Goal: Task Accomplishment & Management: Manage account settings

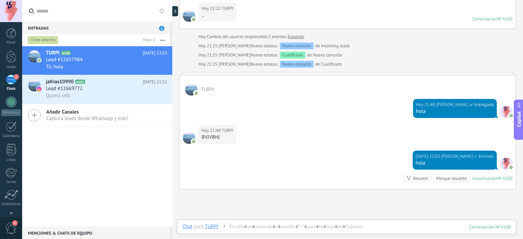
scroll to position [10, 0]
click at [14, 34] on div at bounding box center [11, 33] width 10 height 10
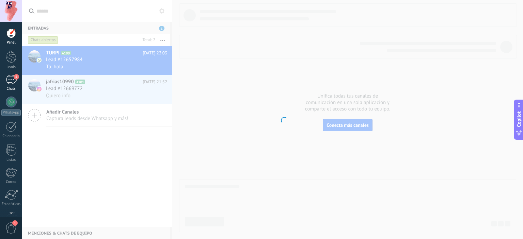
click at [11, 80] on div "1" at bounding box center [11, 80] width 11 height 10
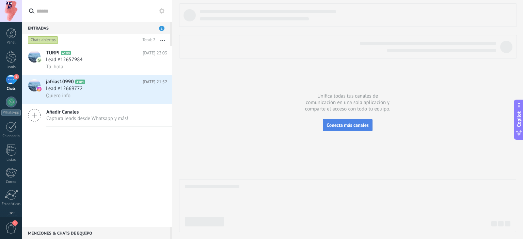
click at [342, 124] on span "Conecta más canales" at bounding box center [348, 125] width 42 height 6
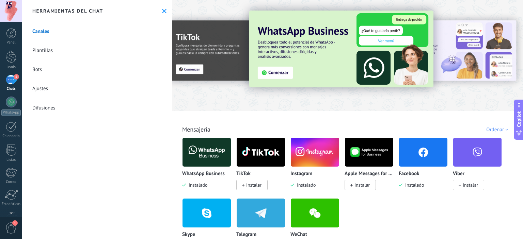
click at [162, 10] on icon at bounding box center [164, 11] width 4 height 4
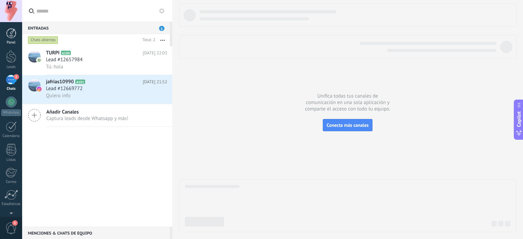
click at [13, 36] on div at bounding box center [11, 33] width 10 height 10
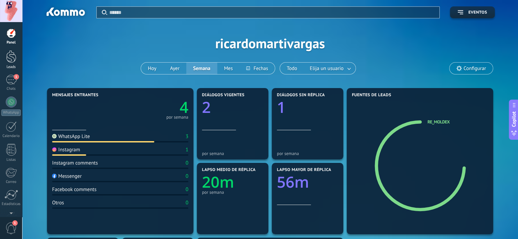
click at [10, 53] on div at bounding box center [11, 56] width 10 height 13
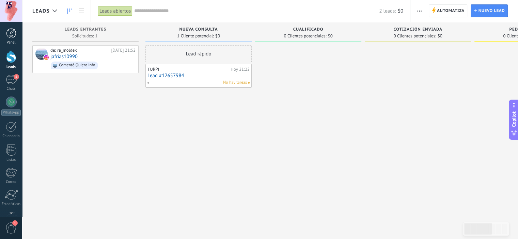
click at [8, 32] on div at bounding box center [11, 33] width 10 height 10
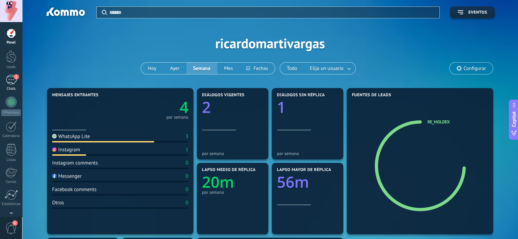
click at [11, 79] on div "1" at bounding box center [11, 80] width 11 height 10
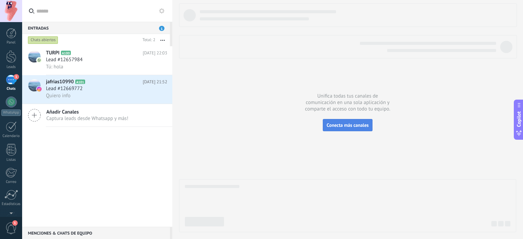
click at [353, 125] on span "Conecta más canales" at bounding box center [348, 125] width 42 height 6
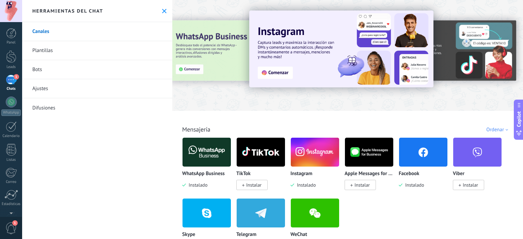
click at [161, 10] on button at bounding box center [164, 11] width 6 height 6
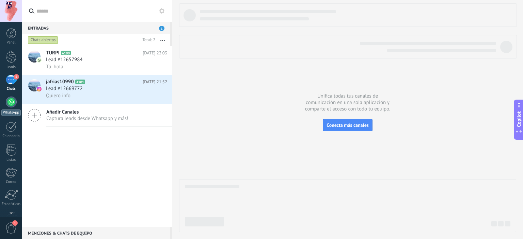
click at [12, 105] on div at bounding box center [11, 102] width 11 height 11
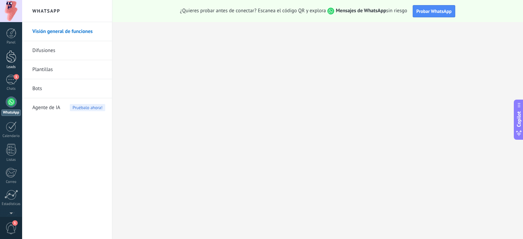
click at [12, 58] on div at bounding box center [11, 56] width 10 height 13
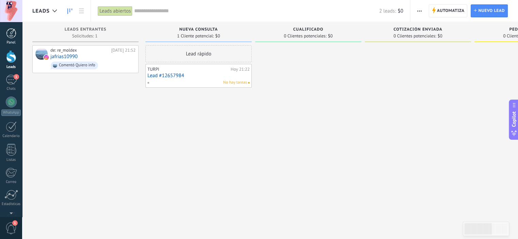
click at [9, 34] on div at bounding box center [11, 33] width 10 height 10
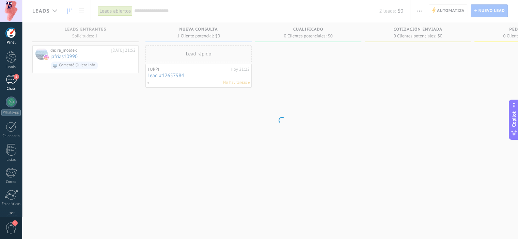
click at [12, 79] on div "1" at bounding box center [11, 80] width 11 height 10
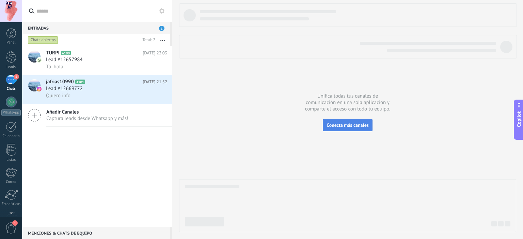
click at [337, 127] on span "Conecta más canales" at bounding box center [348, 125] width 42 height 6
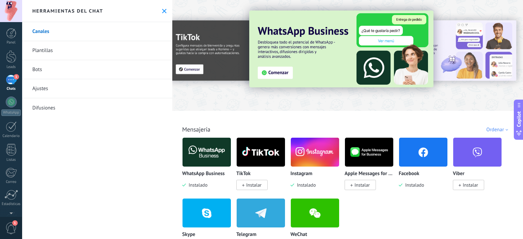
click at [466, 49] on div at bounding box center [516, 55] width 153 height 61
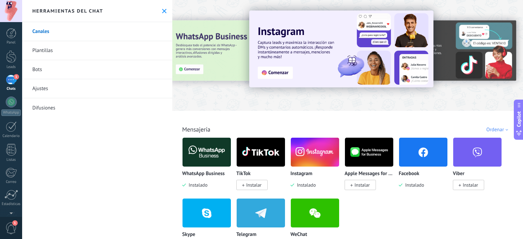
click at [458, 56] on div at bounding box center [516, 55] width 153 height 61
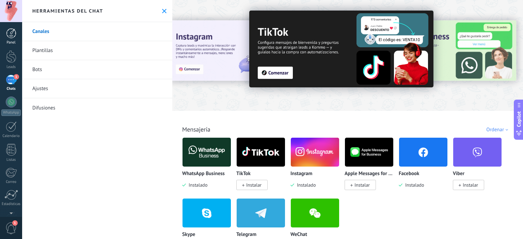
click at [14, 35] on div at bounding box center [11, 33] width 10 height 10
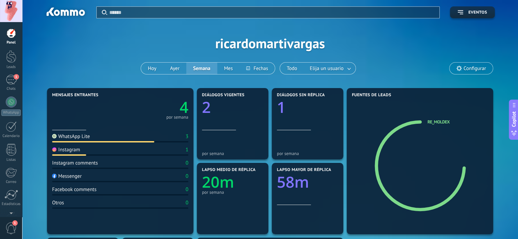
click at [124, 12] on input "text" at bounding box center [272, 12] width 326 height 7
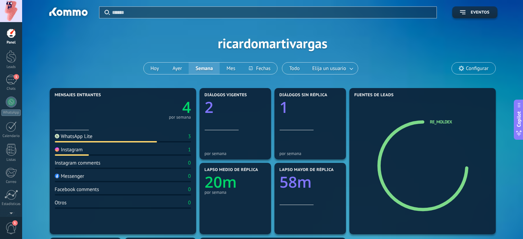
click at [127, 15] on input "text" at bounding box center [272, 12] width 321 height 7
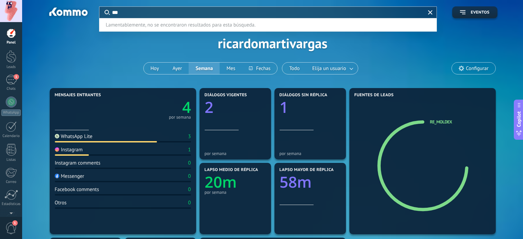
type input "***"
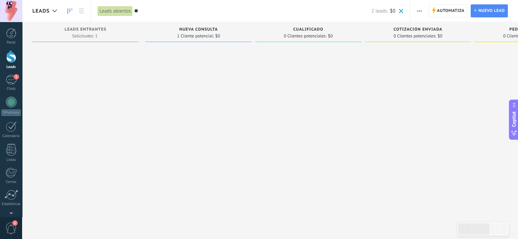
type input "*"
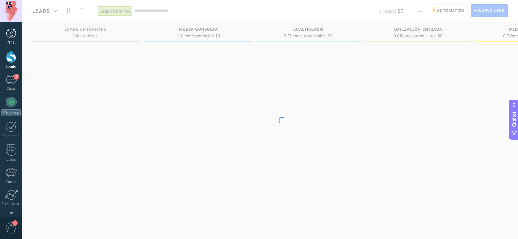
click at [13, 37] on div at bounding box center [11, 33] width 10 height 10
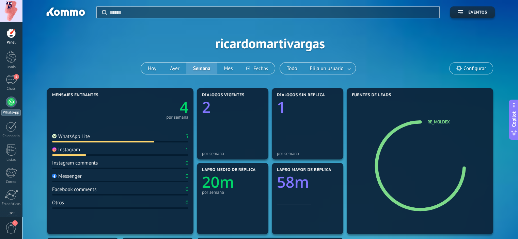
click at [13, 103] on div at bounding box center [11, 102] width 11 height 11
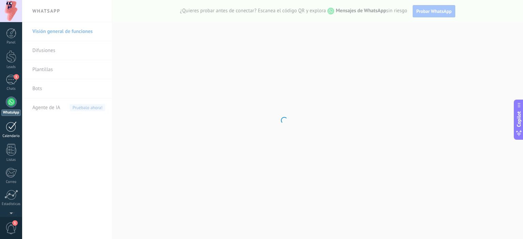
click at [11, 130] on div at bounding box center [11, 127] width 11 height 11
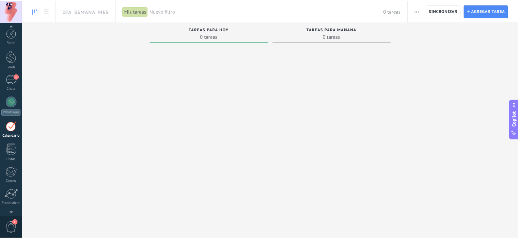
scroll to position [19, 0]
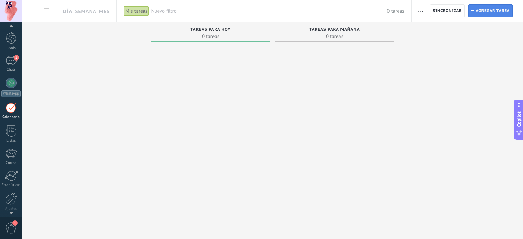
click at [490, 11] on span "Agregar tarea" at bounding box center [493, 11] width 34 height 12
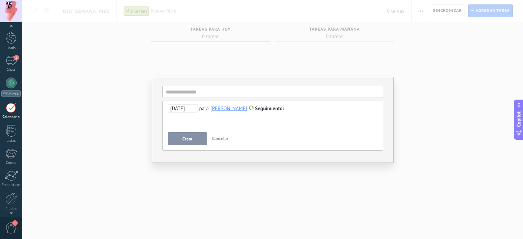
click at [111, 64] on div "**********" at bounding box center [272, 119] width 501 height 239
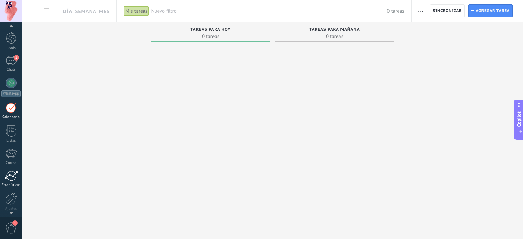
click at [11, 175] on div at bounding box center [11, 176] width 14 height 10
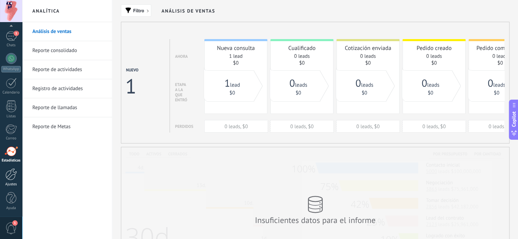
scroll to position [68, 0]
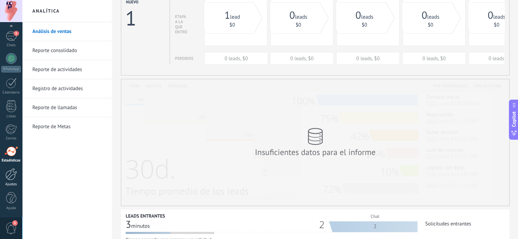
click at [14, 180] on link "Ajustes" at bounding box center [11, 178] width 22 height 18
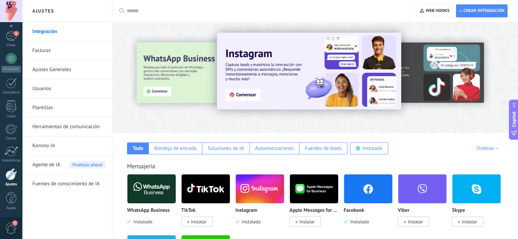
click at [42, 52] on link "Facturas" at bounding box center [68, 50] width 73 height 19
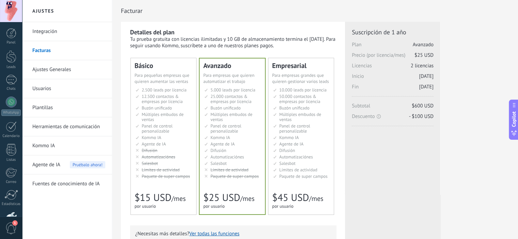
click at [53, 72] on link "Ajustes Generales" at bounding box center [68, 69] width 73 height 19
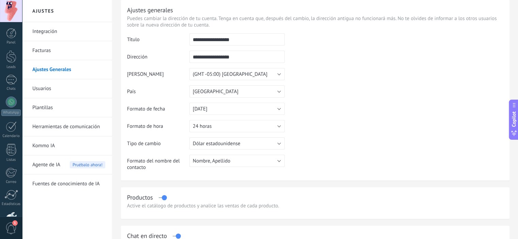
scroll to position [34, 0]
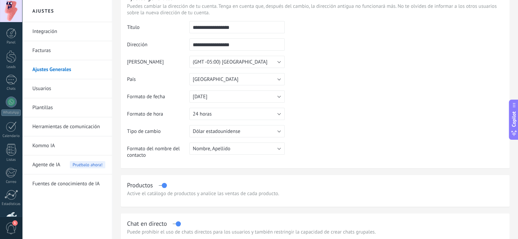
click at [54, 87] on link "Usuarios" at bounding box center [68, 88] width 73 height 19
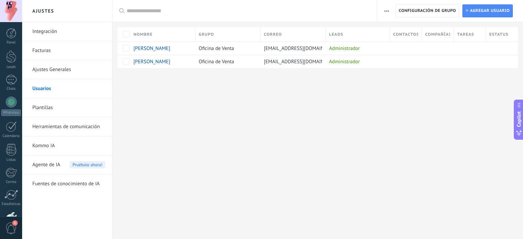
click at [42, 107] on link "Plantillas" at bounding box center [68, 107] width 73 height 19
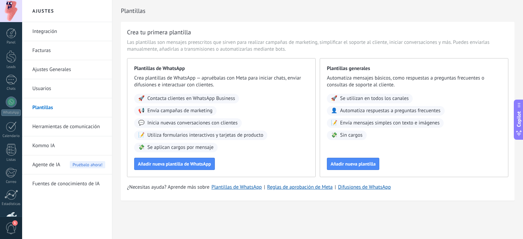
click at [68, 125] on link "Herramientas de comunicación" at bounding box center [68, 127] width 73 height 19
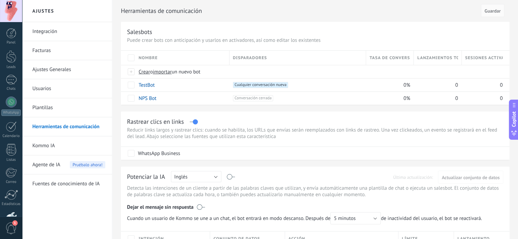
click at [53, 146] on link "Kommo IA" at bounding box center [68, 146] width 73 height 19
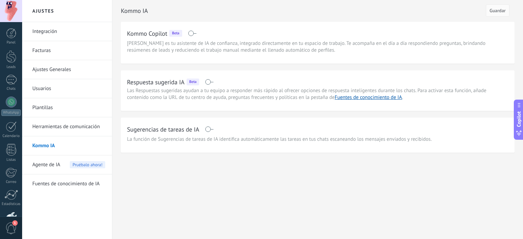
click at [54, 166] on span "Agente de IA" at bounding box center [46, 165] width 28 height 19
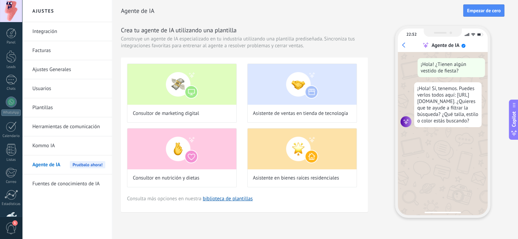
click at [44, 185] on link "Fuentes de conocimiento de IA" at bounding box center [68, 184] width 73 height 19
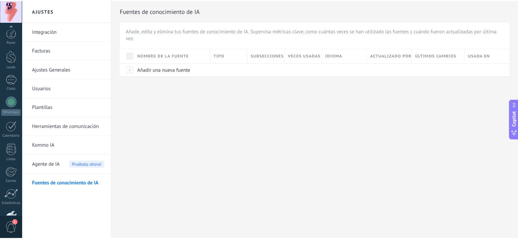
scroll to position [44, 0]
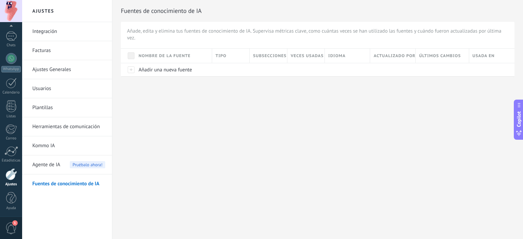
click at [52, 31] on link "Integración" at bounding box center [68, 31] width 73 height 19
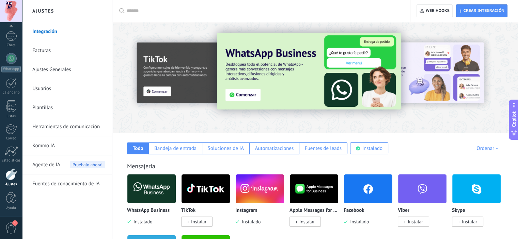
click at [242, 96] on img at bounding box center [309, 71] width 184 height 77
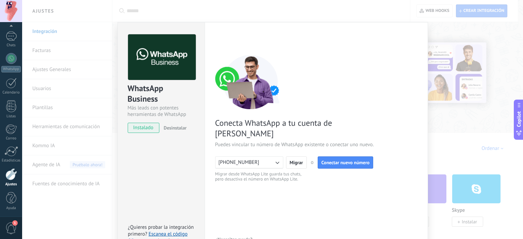
click at [387, 97] on div "Conecta WhatsApp a tu cuenta de Kommo Puedes vincular tu número de WhatsApp exi…" at bounding box center [316, 119] width 202 height 128
click at [479, 120] on div "WhatsApp Business Más leads con potentes herramientas de WhatsApp instalado Des…" at bounding box center [272, 119] width 501 height 239
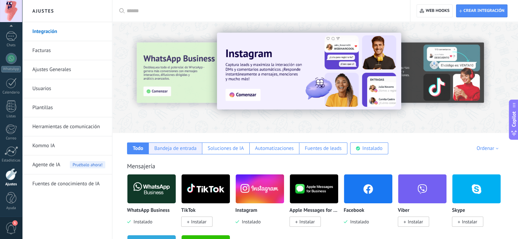
scroll to position [102, 0]
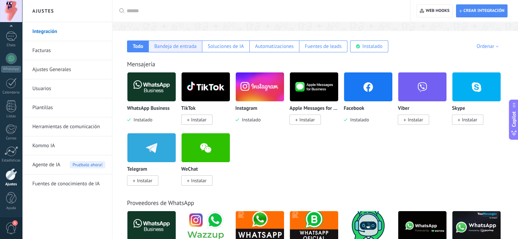
click at [177, 43] on div "Bandeja de entrada" at bounding box center [175, 46] width 42 height 6
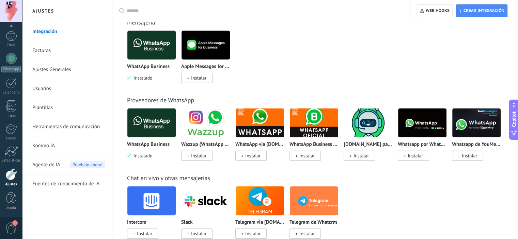
scroll to position [0, 0]
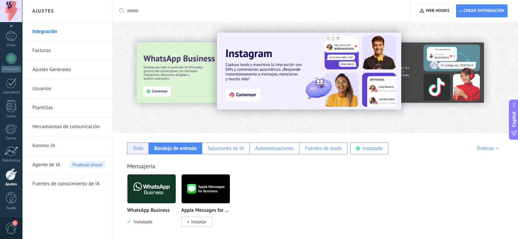
click at [134, 148] on div "Todo" at bounding box center [138, 148] width 11 height 6
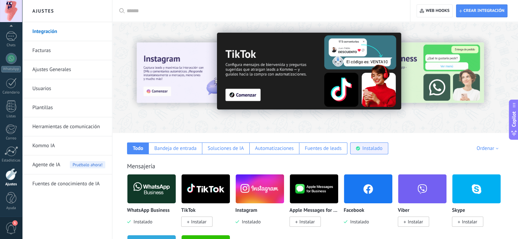
click at [375, 148] on div "Instalado" at bounding box center [372, 148] width 20 height 6
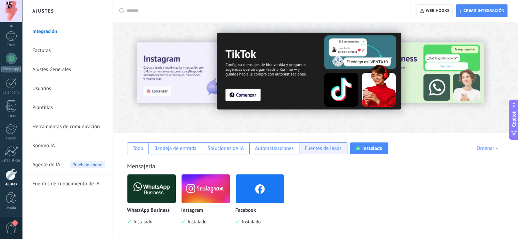
click at [310, 150] on div "Fuentes de leads" at bounding box center [323, 148] width 37 height 6
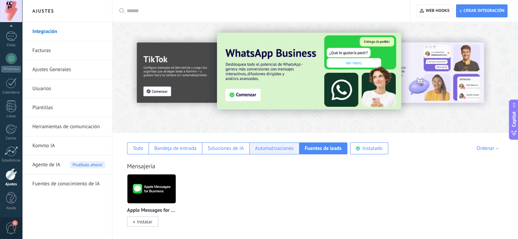
click at [264, 147] on div "Automatizaciones" at bounding box center [274, 148] width 39 height 6
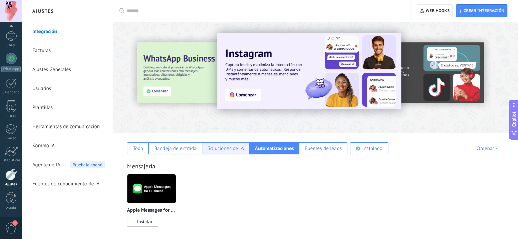
click at [227, 150] on div "Soluciones de IA" at bounding box center [226, 148] width 36 height 6
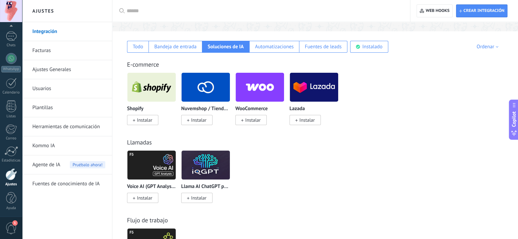
scroll to position [102, 0]
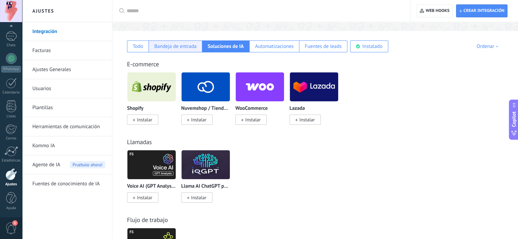
click at [176, 49] on div "Bandeja de entrada" at bounding box center [175, 46] width 42 height 6
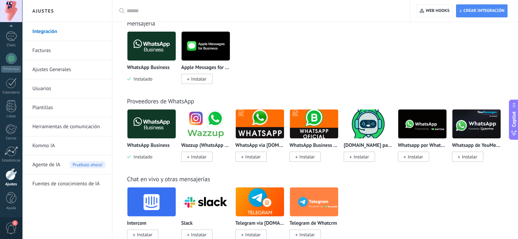
scroll to position [55, 0]
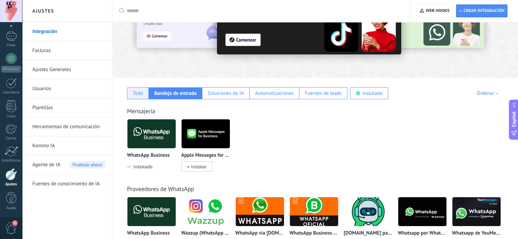
click at [135, 91] on div "Todo" at bounding box center [138, 93] width 11 height 6
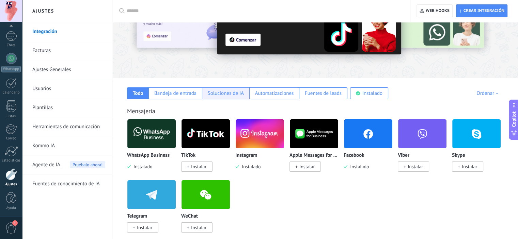
click at [217, 92] on div "Soluciones de IA" at bounding box center [226, 93] width 36 height 6
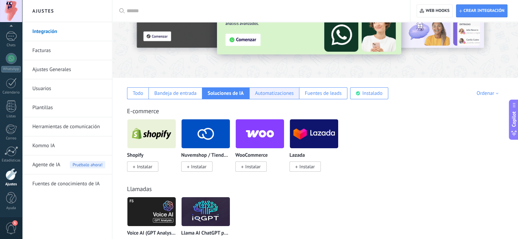
click at [268, 92] on div "Automatizaciones" at bounding box center [274, 93] width 39 height 6
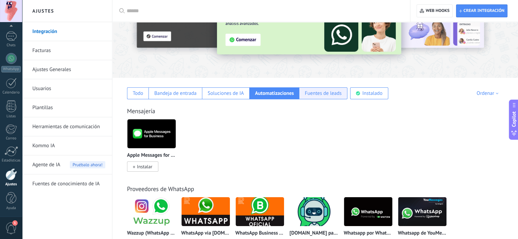
click at [312, 94] on div "Fuentes de leads" at bounding box center [323, 93] width 37 height 6
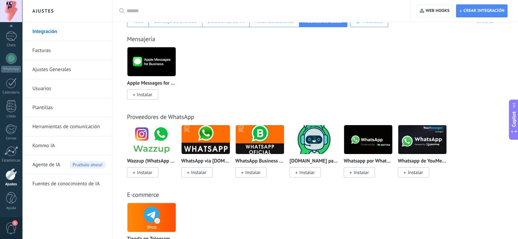
scroll to position [0, 0]
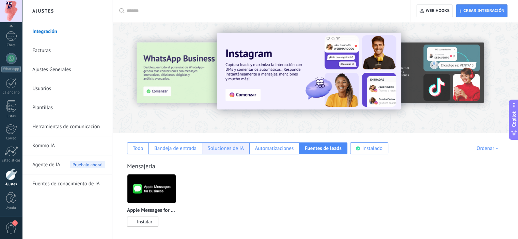
click at [218, 147] on div "Soluciones de IA" at bounding box center [226, 148] width 36 height 6
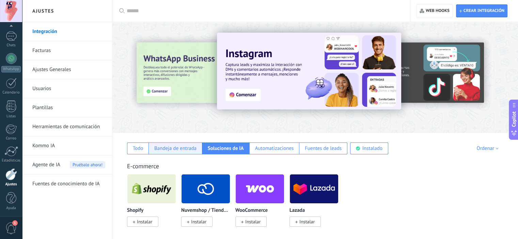
click at [178, 148] on div "Bandeja de entrada" at bounding box center [175, 148] width 42 height 6
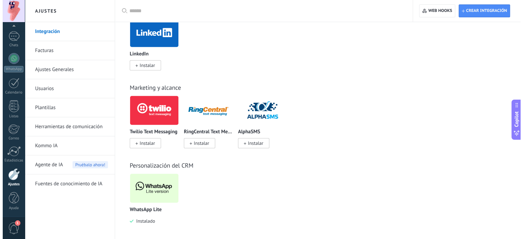
scroll to position [396, 0]
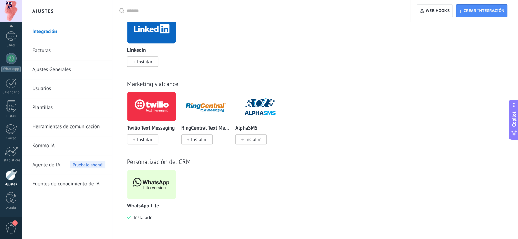
click at [195, 105] on img at bounding box center [206, 106] width 48 height 33
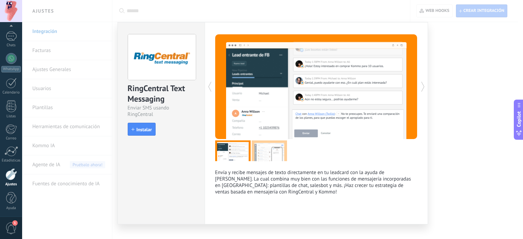
click at [426, 86] on div "Envía y recibe mensajes de texto directamente en tu leadcard con la ayuda de Ri…" at bounding box center [316, 123] width 223 height 203
click at [421, 88] on icon at bounding box center [423, 87] width 7 height 14
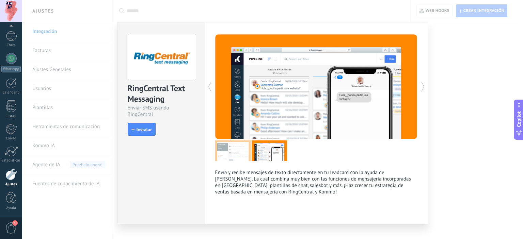
click at [421, 88] on icon at bounding box center [423, 87] width 7 height 14
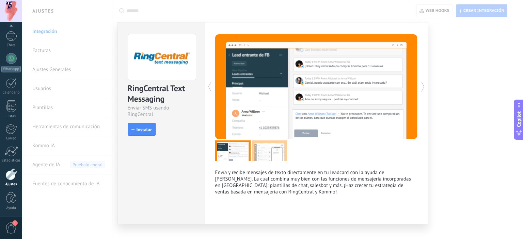
click at [421, 88] on icon at bounding box center [423, 87] width 7 height 14
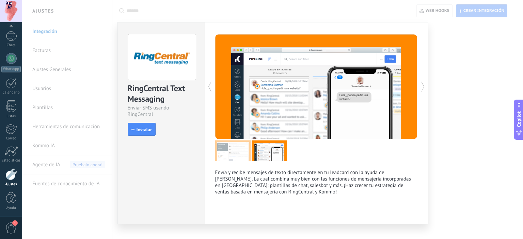
click at [421, 88] on icon at bounding box center [423, 87] width 7 height 14
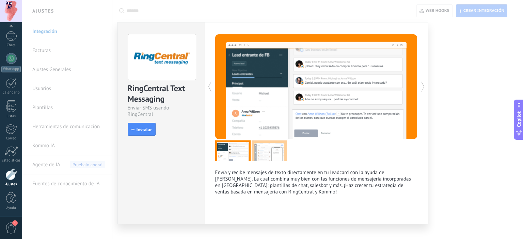
click at [421, 88] on icon at bounding box center [423, 87] width 7 height 14
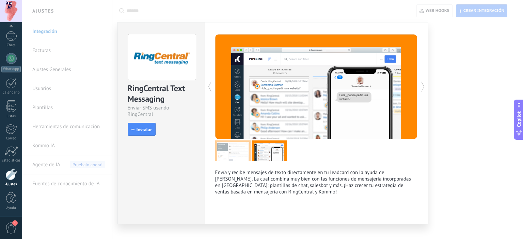
click at [422, 84] on icon at bounding box center [423, 87] width 7 height 14
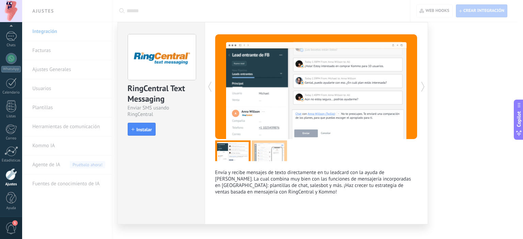
click at [422, 84] on icon at bounding box center [423, 87] width 7 height 14
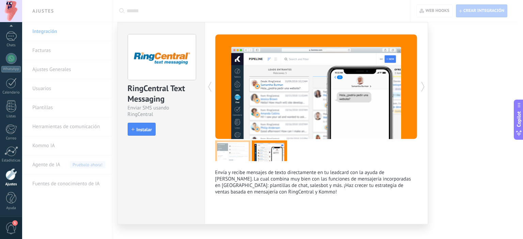
click at [422, 84] on icon at bounding box center [423, 87] width 7 height 14
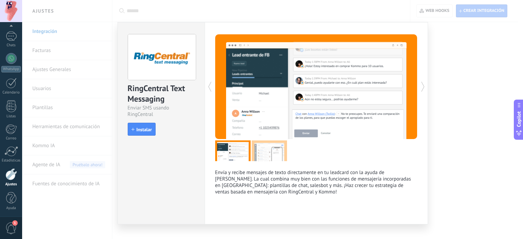
click at [422, 84] on icon at bounding box center [423, 87] width 7 height 14
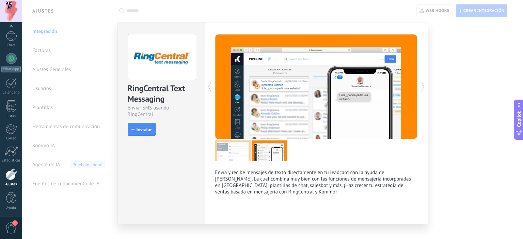
click at [422, 84] on icon at bounding box center [423, 87] width 7 height 14
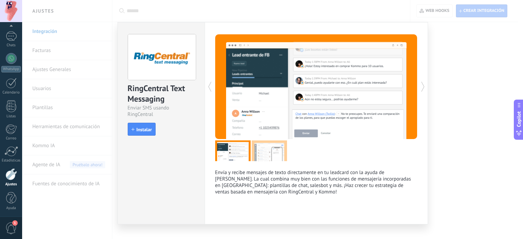
click at [423, 88] on icon at bounding box center [423, 87] width 7 height 14
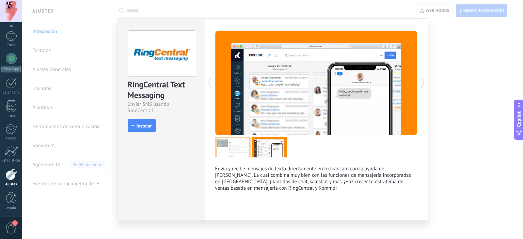
scroll to position [0, 0]
